Goal: Navigation & Orientation: Find specific page/section

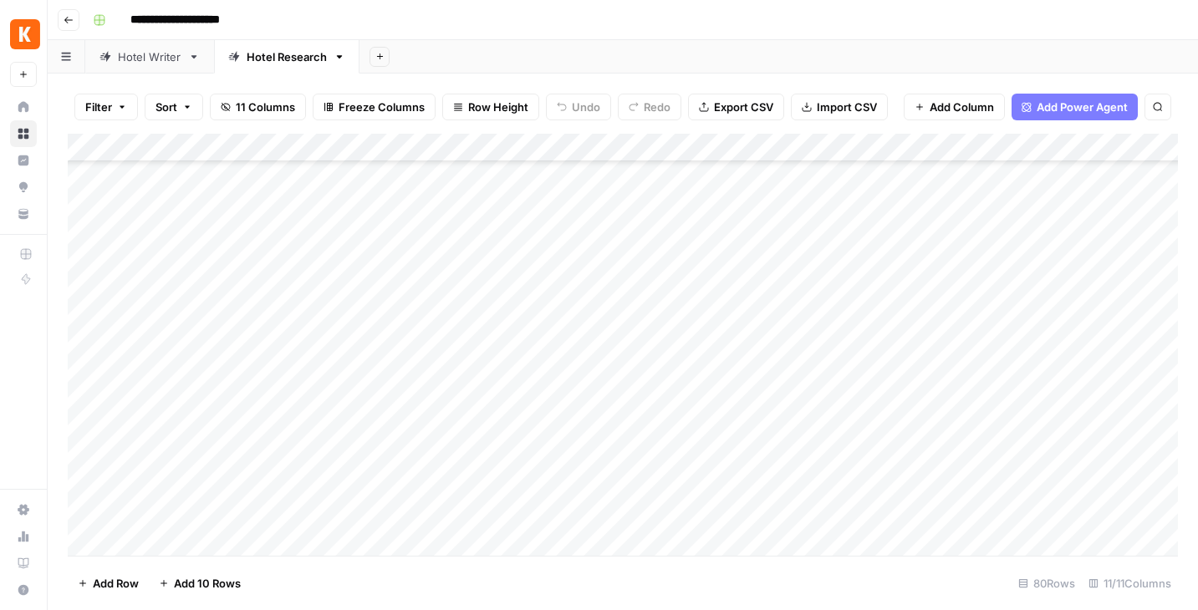
scroll to position [1906, 0]
click at [62, 15] on button "Go back" at bounding box center [69, 20] width 22 height 22
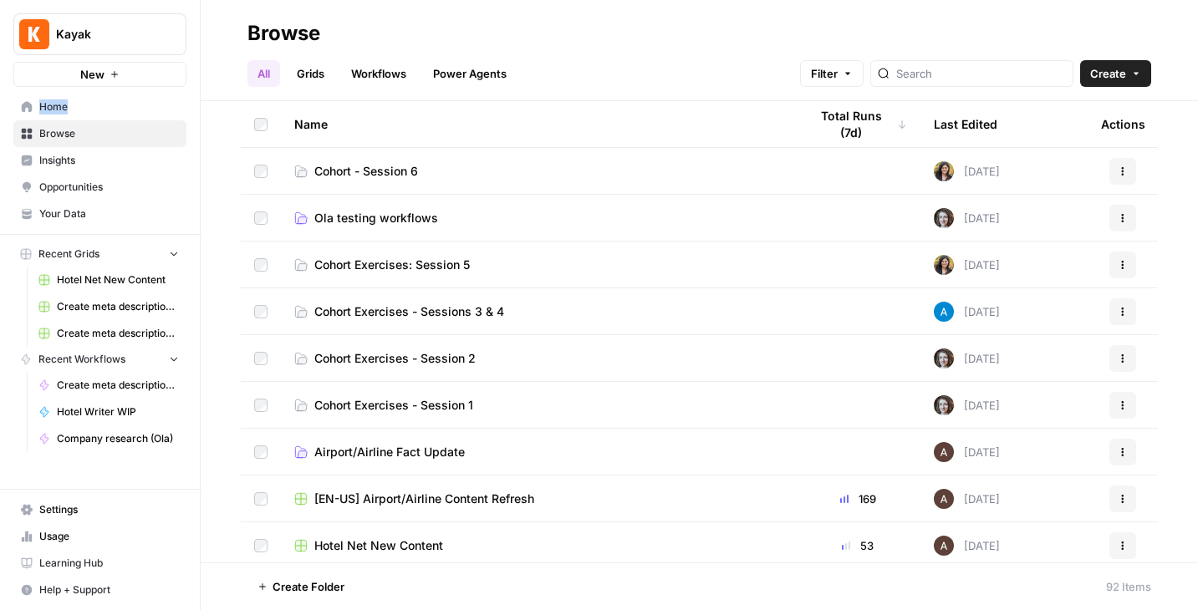
click at [361, 214] on span "Ola testing workflows" at bounding box center [376, 218] width 124 height 17
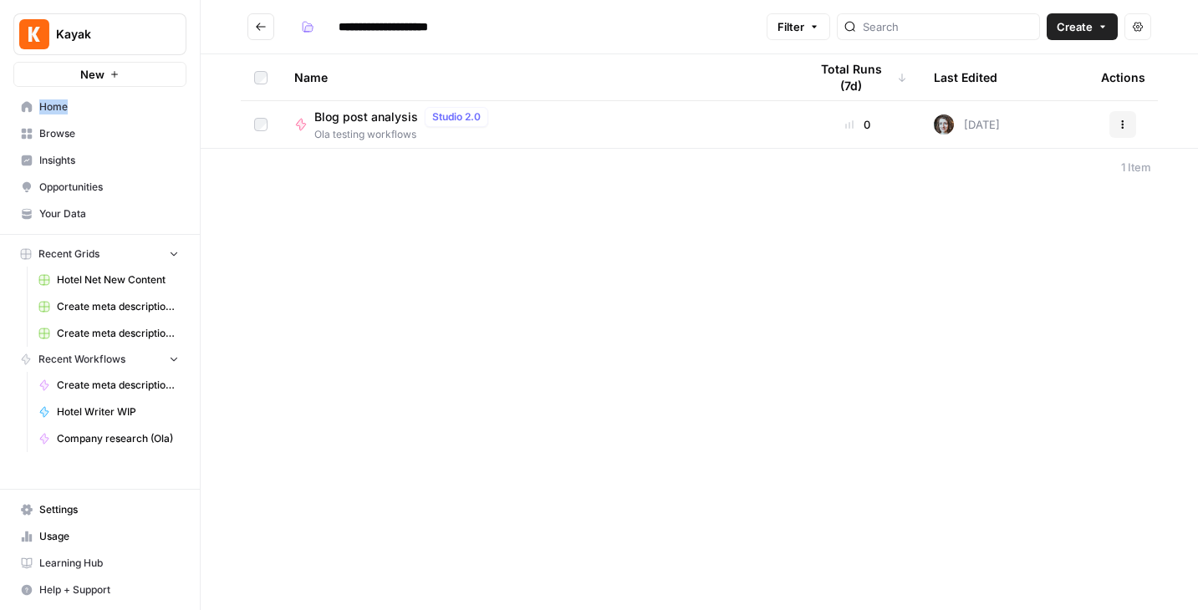
click at [260, 27] on icon "Go back" at bounding box center [261, 27] width 10 height 8
